Goal: Task Accomplishment & Management: Use online tool/utility

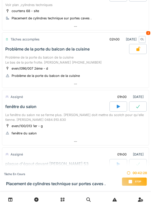
scroll to position [220, 0]
click at [72, 86] on div at bounding box center [75, 84] width 146 height 7
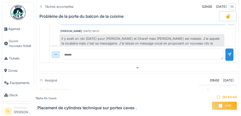
scroll to position [391, 0]
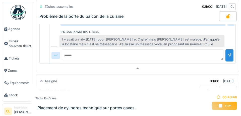
click at [15, 29] on span "Agenda" at bounding box center [20, 29] width 24 height 5
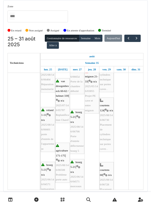
scroll to position [95, 0]
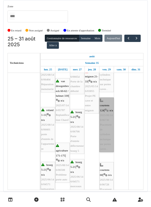
click at [104, 125] on link "courtens 124 | n/a 2025/08/146/06730 Placement de cylindres technique sur porte…" at bounding box center [106, 124] width 14 height 54
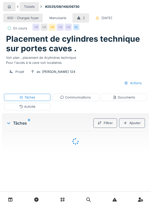
scroll to position [12, 0]
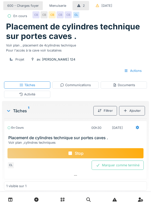
click at [123, 87] on div "Documents" at bounding box center [123, 85] width 22 height 5
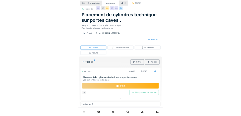
scroll to position [0, 0]
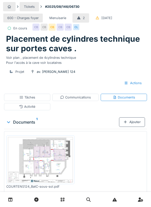
click at [132, 126] on div "Ajouter" at bounding box center [132, 121] width 26 height 9
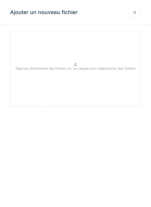
click at [77, 63] on icon at bounding box center [75, 64] width 4 height 3
type input "**********"
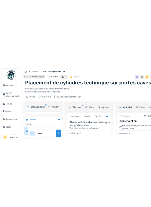
scroll to position [6, 0]
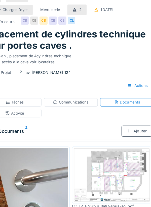
click at [83, 100] on div "Communications" at bounding box center [75, 97] width 31 height 5
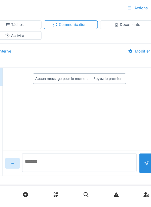
click at [45, 180] on textarea at bounding box center [83, 172] width 98 height 16
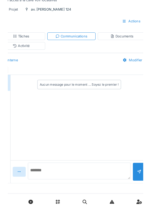
scroll to position [57, 0]
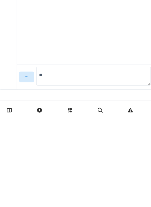
type textarea "*"
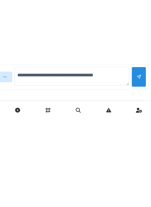
type textarea "**********"
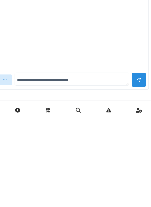
click at [139, 172] on div at bounding box center [140, 173] width 4 height 5
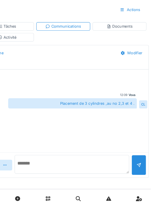
click at [55, 173] on textarea at bounding box center [83, 170] width 98 height 16
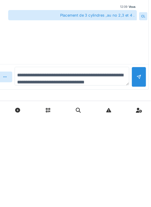
type textarea "**********"
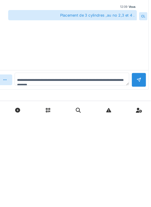
click at [138, 172] on div at bounding box center [140, 173] width 4 height 5
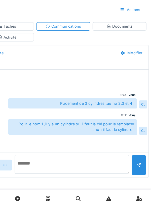
click at [72, 172] on textarea at bounding box center [83, 170] width 98 height 16
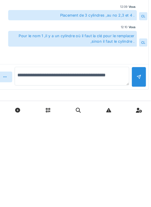
type textarea "**********"
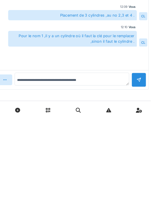
click at [138, 173] on div at bounding box center [140, 173] width 13 height 12
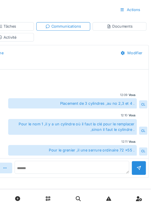
click at [124, 50] on div "Documents" at bounding box center [123, 51] width 22 height 5
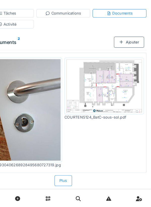
click at [132, 70] on div "Ajouter" at bounding box center [132, 64] width 26 height 9
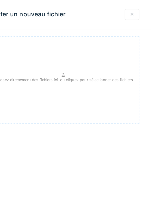
click at [74, 69] on p "Déposez directement des fichiers ici, ou cliquez pour sélectionner des fichiers" at bounding box center [76, 68] width 120 height 5
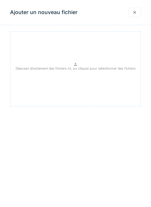
scroll to position [54, 0]
type input "**********"
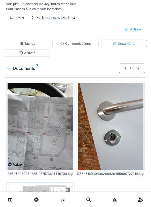
click at [36, 47] on div "Tâches" at bounding box center [27, 43] width 46 height 7
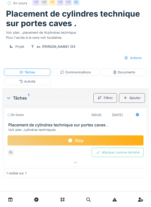
scroll to position [36, 0]
click at [80, 136] on div "Stop" at bounding box center [75, 140] width 136 height 11
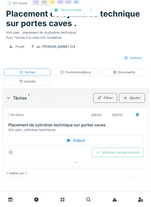
click at [77, 73] on div "Communications" at bounding box center [75, 72] width 31 height 5
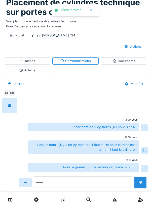
scroll to position [54, 0]
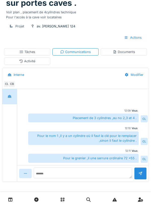
click at [127, 54] on div "Documents" at bounding box center [123, 51] width 22 height 5
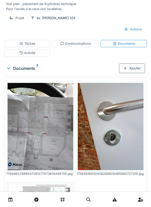
click at [36, 47] on div "Tâches" at bounding box center [27, 43] width 46 height 7
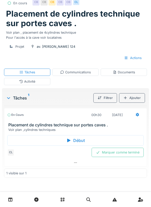
scroll to position [36, 0]
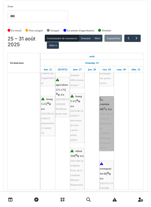
click at [105, 121] on link "courtens 68 | n/a 2025/08/146/06728 Placement de cylindres technique sur portes…" at bounding box center [106, 123] width 14 height 54
click at [106, 132] on link "courtens 68 | n/a 2025/08/146/06728 Placement de cylindres technique sur portes…" at bounding box center [106, 123] width 14 height 54
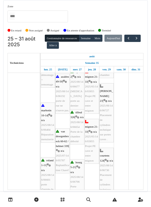
scroll to position [44, 0]
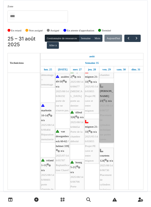
click at [105, 114] on link "Léopold III 23 | n/a 2025/08/146/06727 Placement de cylindres technique sur por…" at bounding box center [106, 112] width 14 height 59
click at [104, 108] on link "Léopold III 23 | n/a 2025/08/146/06727 Placement de cylindres technique sur por…" at bounding box center [106, 112] width 14 height 59
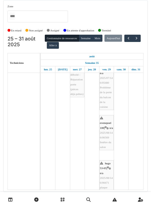
scroll to position [266, 0]
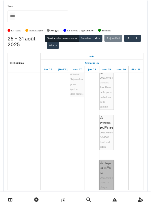
click at [104, 170] on link "hugo 53-65 | n/a 2025/08/146/06671 plaque d'égout devant Hugo 53" at bounding box center [106, 185] width 14 height 50
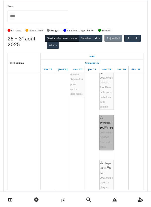
click at [105, 138] on link "evenepoel 100 | n/a 2025/08/146/06569 fenêtre du salon" at bounding box center [106, 132] width 14 height 35
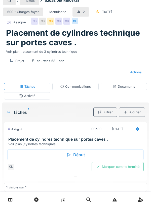
scroll to position [8, 0]
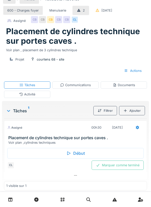
click at [72, 158] on div "Début" at bounding box center [75, 153] width 136 height 11
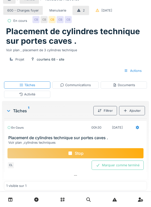
click at [73, 132] on div "En cours 00h30 [DATE]" at bounding box center [75, 127] width 136 height 9
click at [87, 132] on div "00h30" at bounding box center [96, 127] width 19 height 9
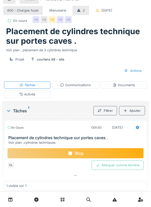
click at [87, 132] on div "00h30" at bounding box center [96, 127] width 19 height 9
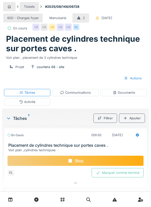
click at [77, 166] on div "Stop" at bounding box center [75, 160] width 136 height 11
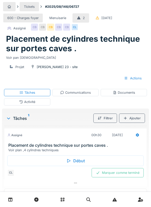
scroll to position [8, 0]
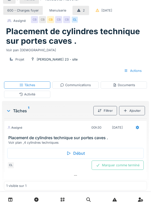
click at [74, 158] on div "Début" at bounding box center [75, 153] width 136 height 11
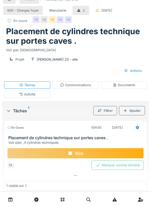
click at [63, 132] on div "En cours 00h30 [DATE]" at bounding box center [75, 127] width 136 height 9
click at [73, 132] on div "En cours 00h30 29/08/2025" at bounding box center [75, 127] width 136 height 9
click at [72, 132] on div "En cours 00h30 29/08/2025" at bounding box center [75, 127] width 136 height 9
click at [87, 132] on div "00h30" at bounding box center [96, 127] width 19 height 9
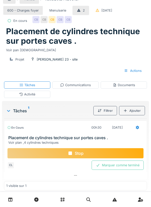
click at [87, 132] on div "00h30" at bounding box center [96, 127] width 19 height 9
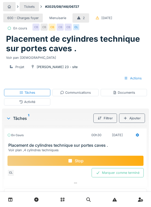
click at [70, 162] on icon at bounding box center [70, 161] width 4 height 4
